Goal: Task Accomplishment & Management: Manage account settings

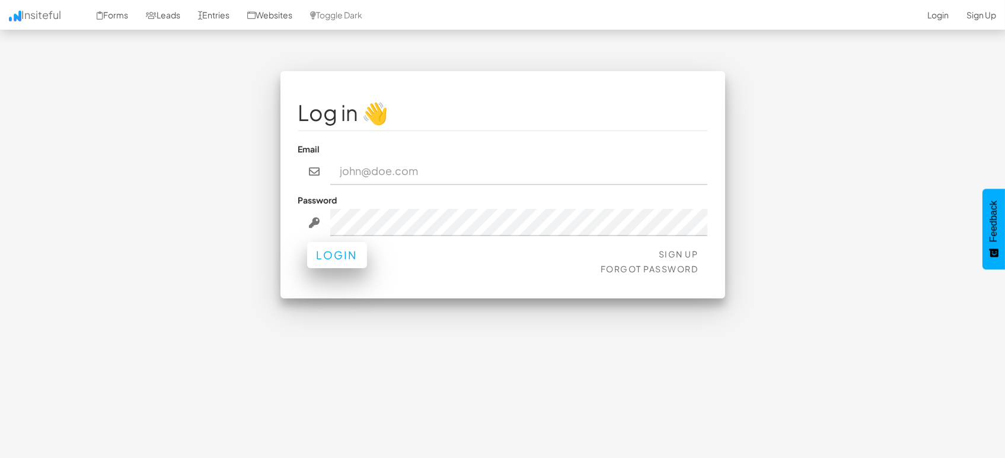
type input "marketing@mapsted.com"
click at [324, 248] on button "Login" at bounding box center [337, 255] width 60 height 26
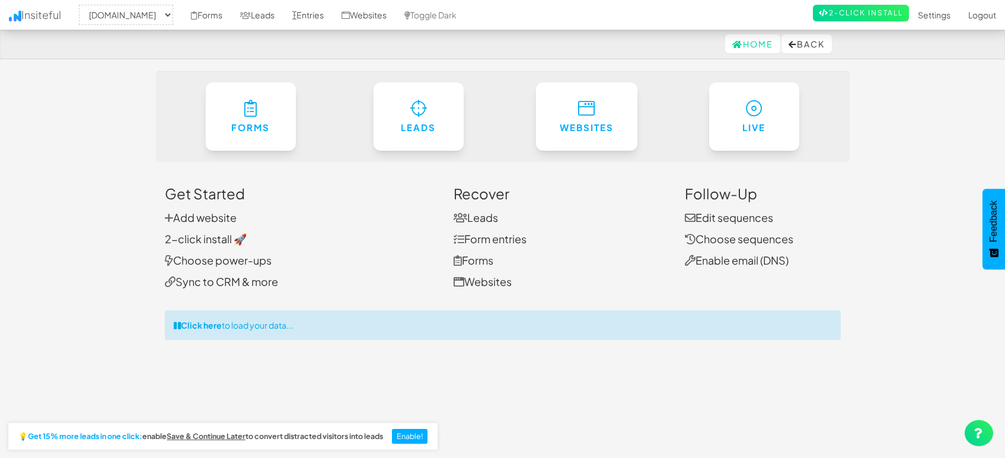
select select "1505"
click at [298, 12] on link "Entries" at bounding box center [307, 15] width 49 height 30
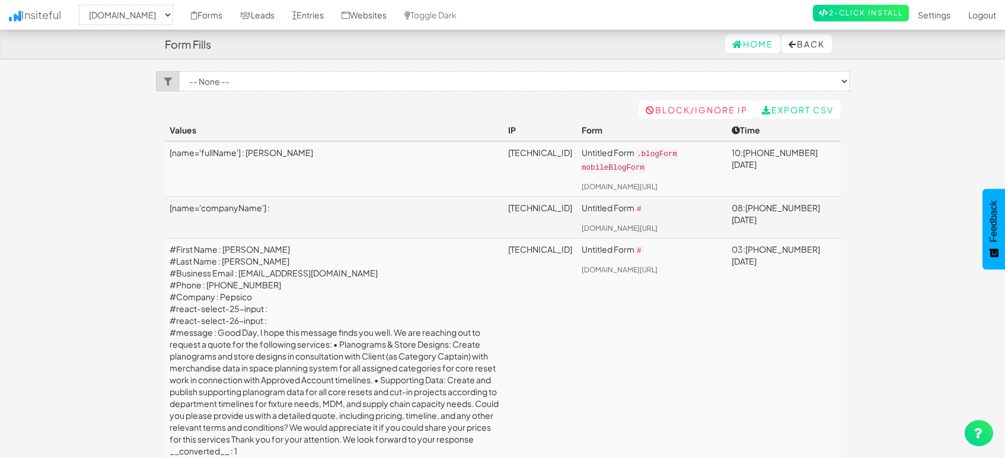
select select "1505"
click at [261, 14] on link "Leads" at bounding box center [257, 15] width 52 height 30
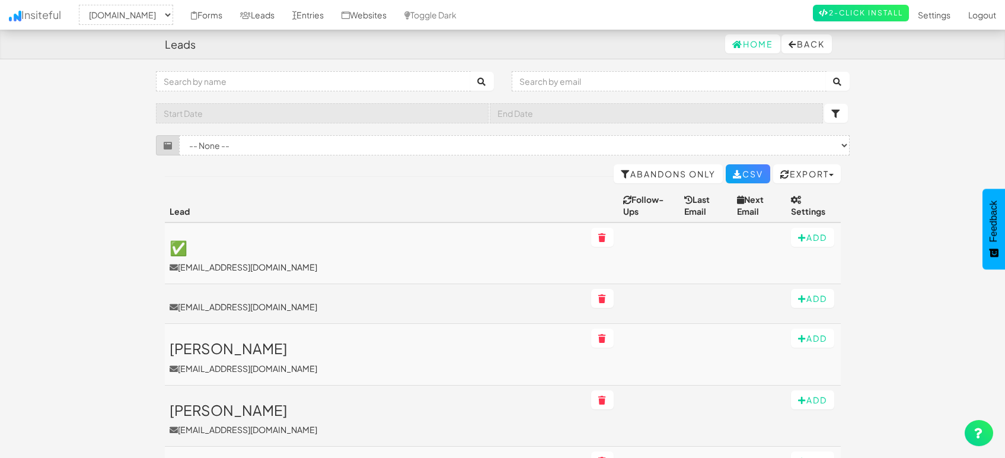
select select "1505"
click at [313, 18] on link "Entries" at bounding box center [307, 15] width 49 height 30
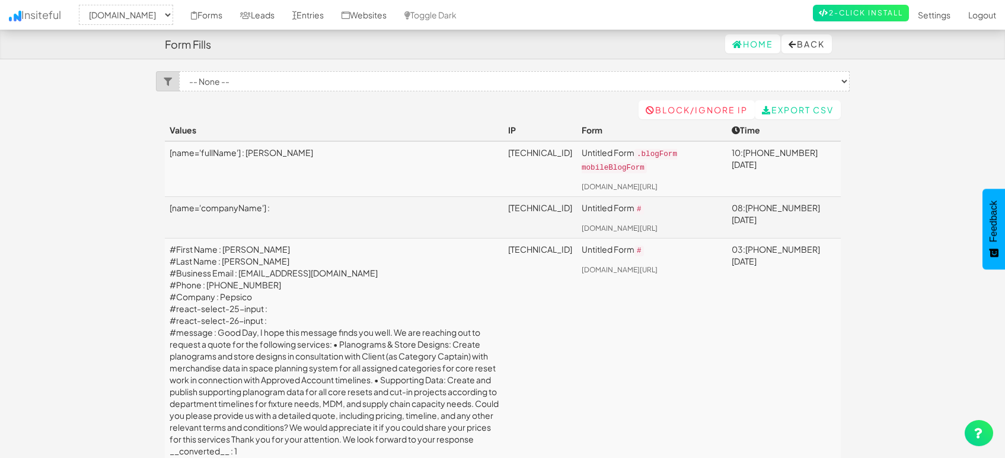
select select "1505"
click at [503, 145] on td "[TECHNICAL_ID]" at bounding box center [540, 168] width 74 height 55
click at [508, 148] on link "[TECHNICAL_ID]" at bounding box center [540, 152] width 64 height 11
click at [272, 8] on link "Leads" at bounding box center [257, 15] width 52 height 30
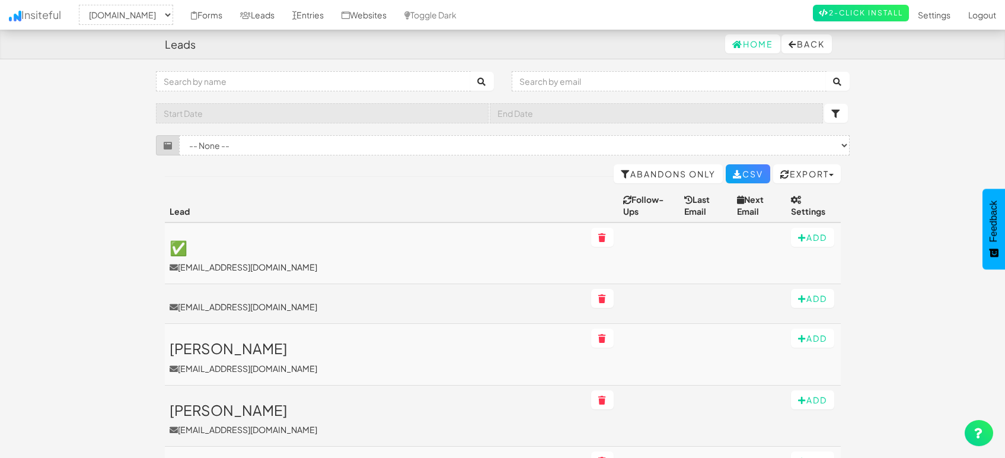
select select "1505"
click at [293, 21] on link "Entries" at bounding box center [307, 15] width 49 height 30
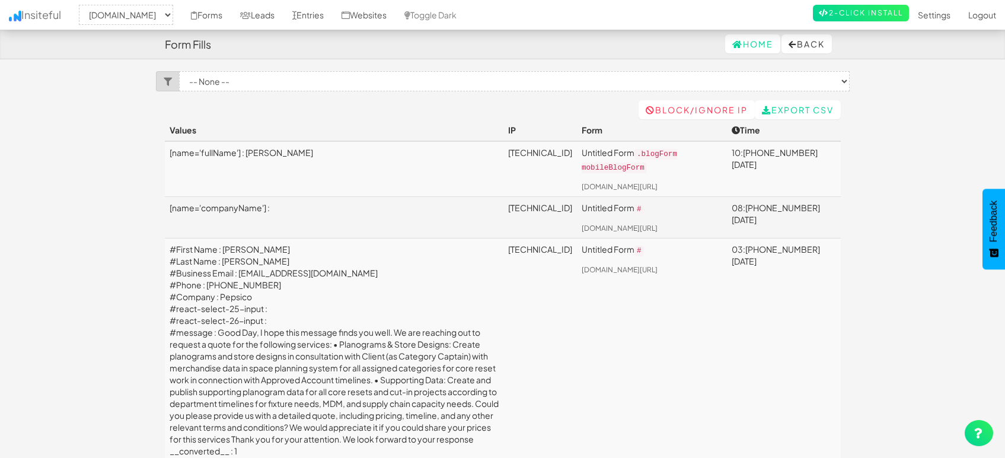
select select "1505"
